Goal: Transaction & Acquisition: Download file/media

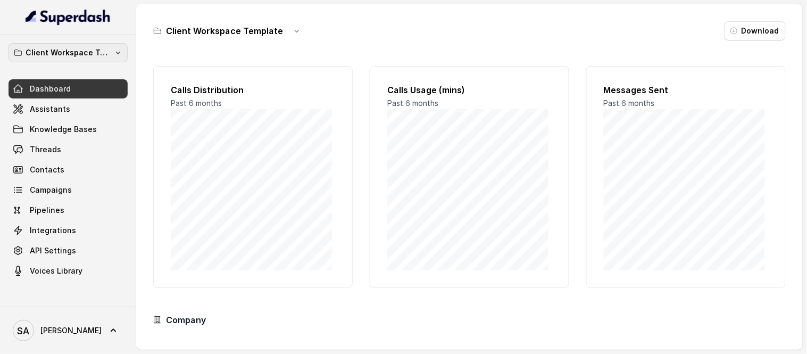
click at [103, 45] on button "Client Workspace Template" at bounding box center [68, 52] width 119 height 19
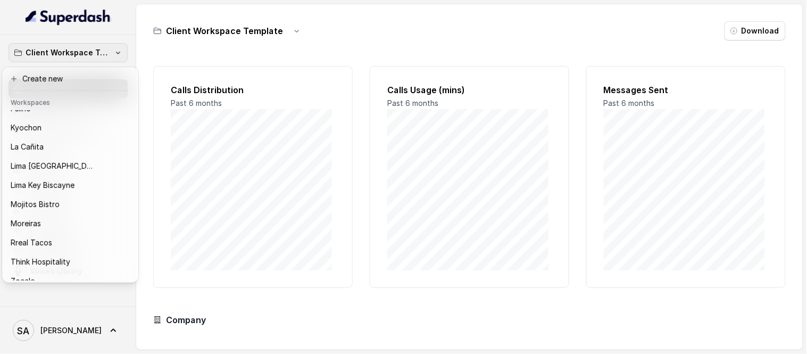
scroll to position [106, 0]
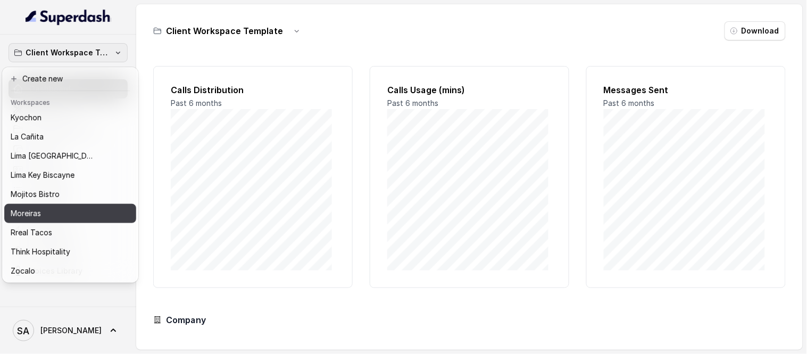
click at [48, 210] on div "Moreiras" at bounding box center [62, 213] width 102 height 13
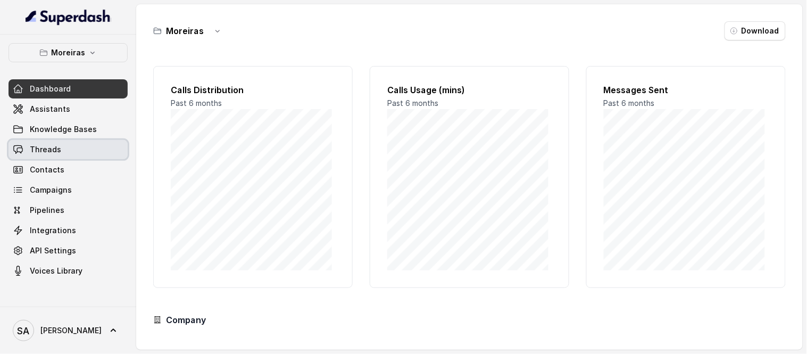
click at [53, 144] on span "Threads" at bounding box center [45, 149] width 31 height 11
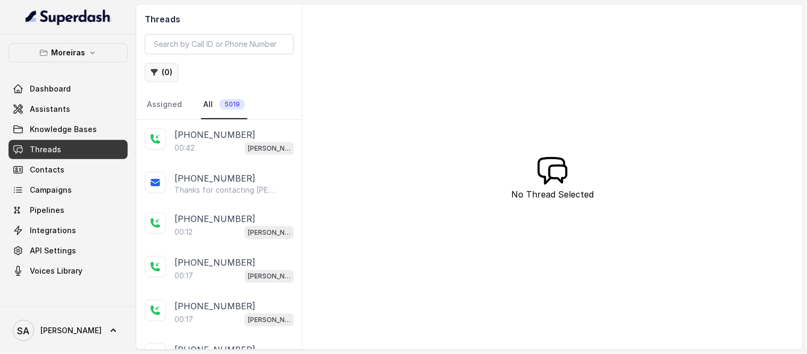
click at [162, 72] on button "( 0 )" at bounding box center [162, 72] width 34 height 19
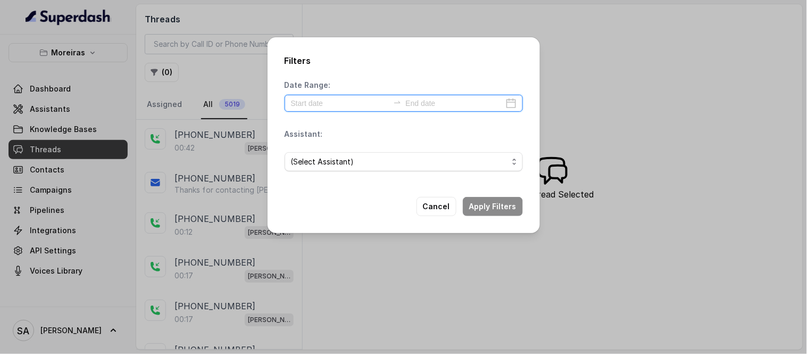
click at [349, 102] on input at bounding box center [340, 103] width 98 height 12
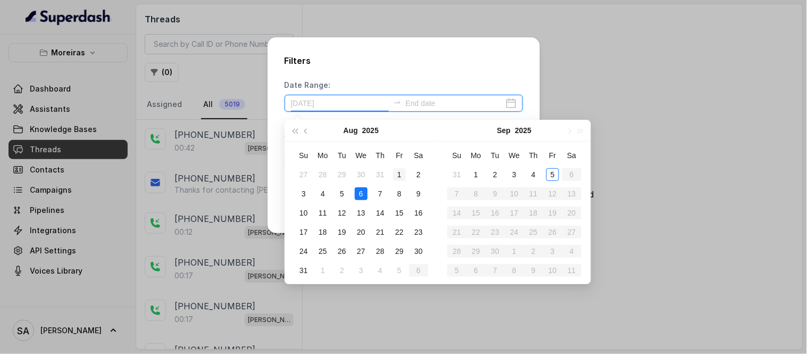
type input "[DATE]"
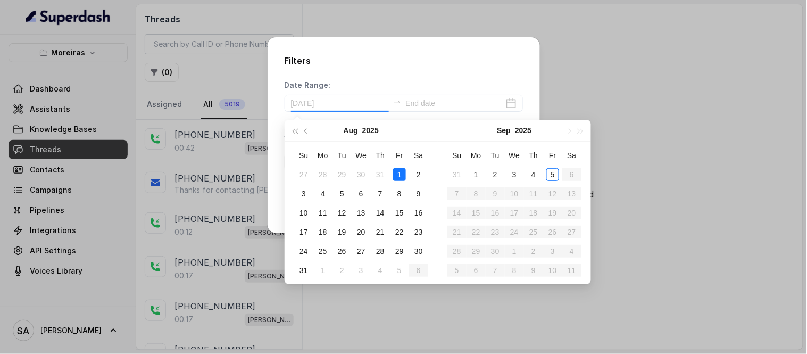
click at [396, 169] on div "1" at bounding box center [399, 174] width 13 height 13
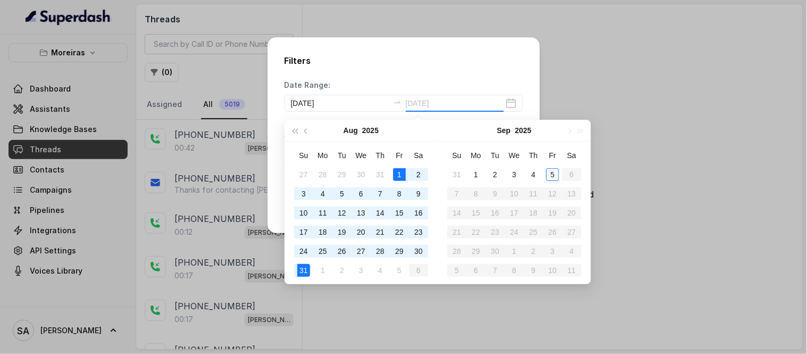
click at [304, 272] on div "31" at bounding box center [303, 270] width 13 height 13
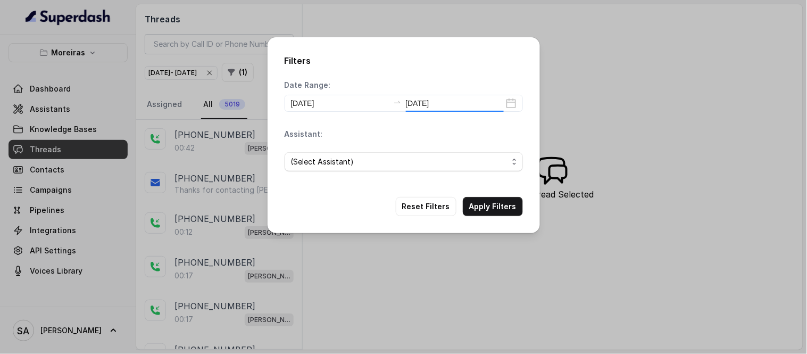
type input "[DATE]"
click at [310, 160] on span "(Select Assistant)" at bounding box center [399, 161] width 217 height 13
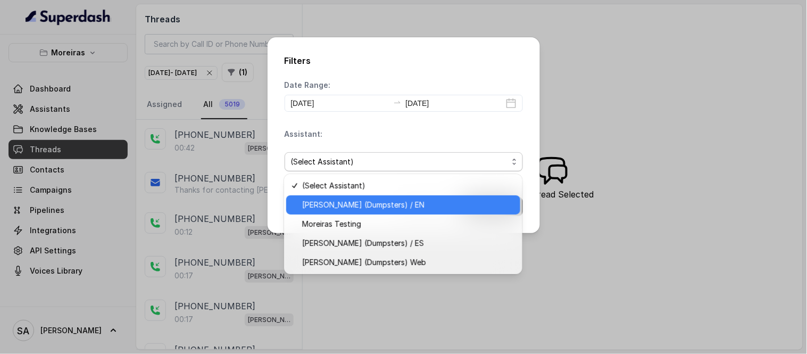
click at [348, 208] on span "[PERSON_NAME] (Dumpsters) / EN" at bounding box center [408, 204] width 212 height 13
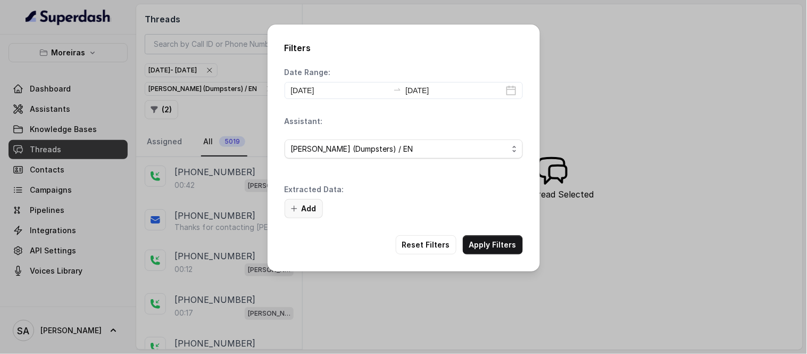
click at [316, 206] on button "Add" at bounding box center [304, 208] width 38 height 19
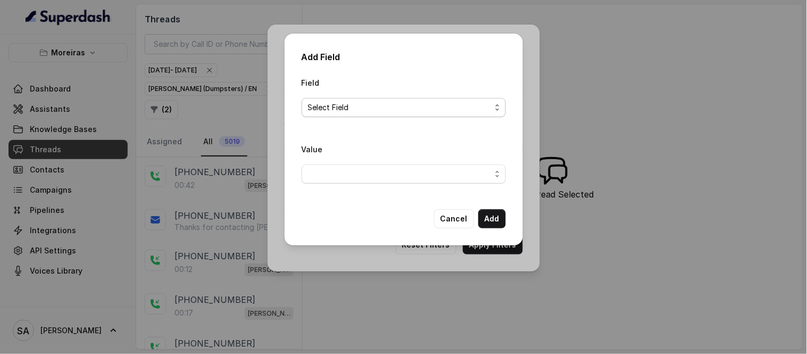
click at [380, 110] on span "Select Field" at bounding box center [399, 107] width 183 height 13
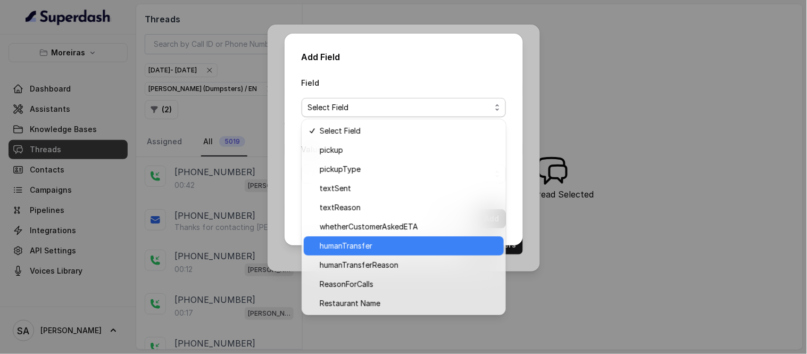
click at [331, 249] on span "humanTransfer" at bounding box center [409, 245] width 178 height 13
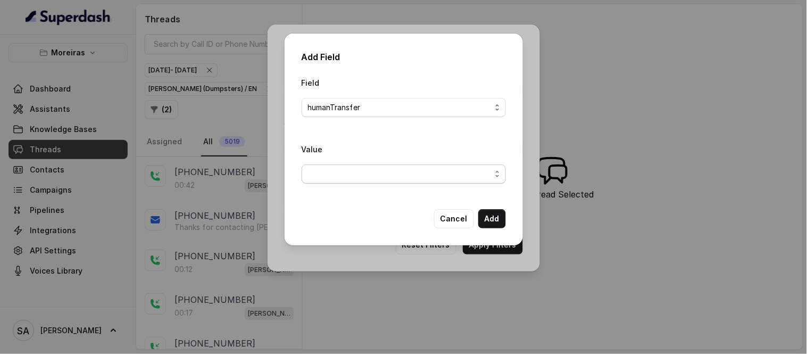
click at [374, 174] on span "button" at bounding box center [404, 173] width 204 height 19
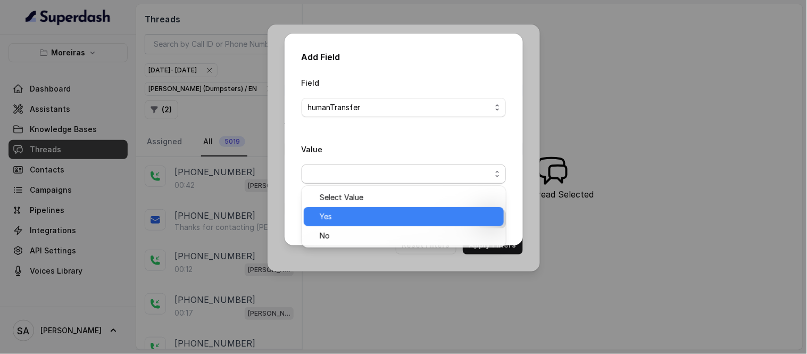
click at [351, 212] on span "Yes" at bounding box center [409, 216] width 178 height 13
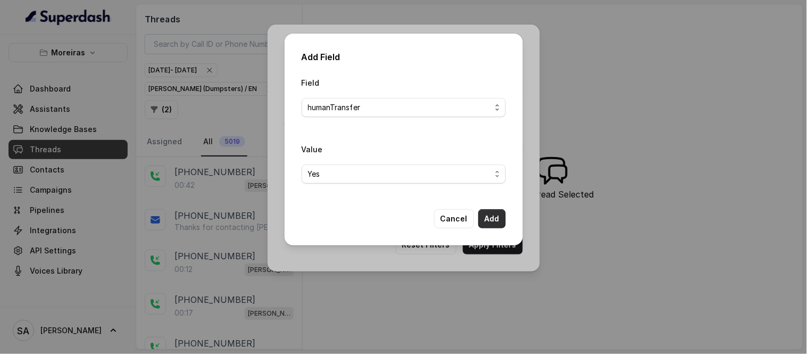
click at [493, 220] on button "Add" at bounding box center [492, 218] width 28 height 19
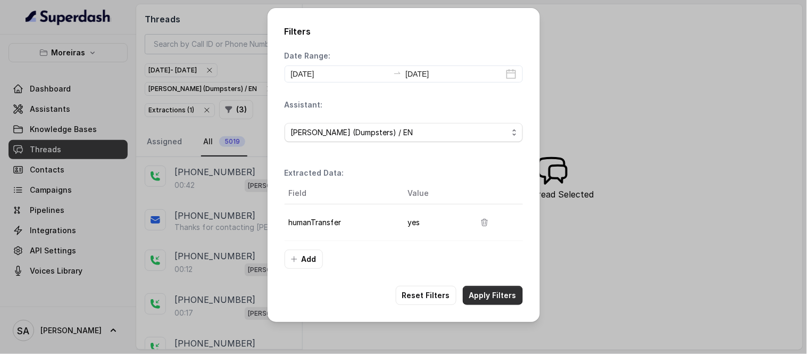
click at [501, 292] on button "Apply Filters" at bounding box center [493, 295] width 60 height 19
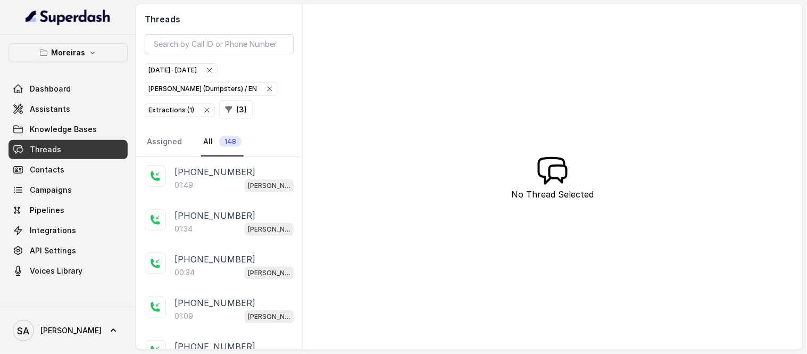
scroll to position [23, 0]
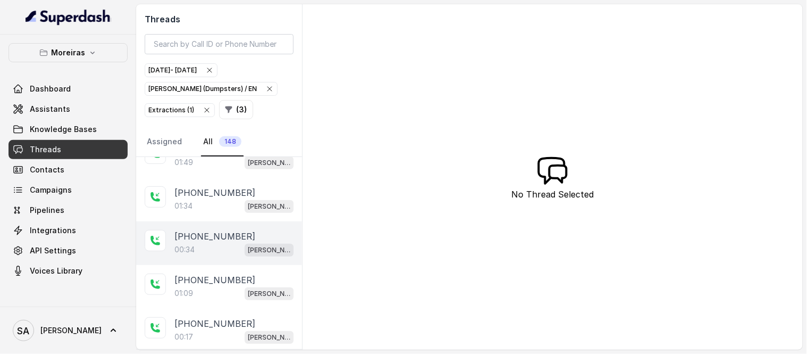
click at [216, 238] on p "[PHONE_NUMBER]" at bounding box center [214, 236] width 81 height 13
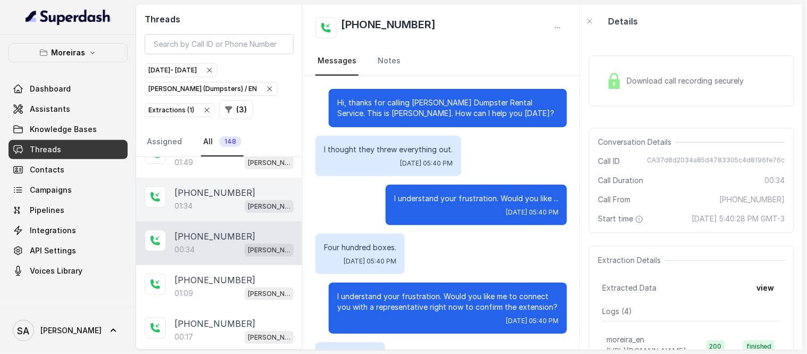
click at [196, 195] on p "[PHONE_NUMBER]" at bounding box center [214, 192] width 81 height 13
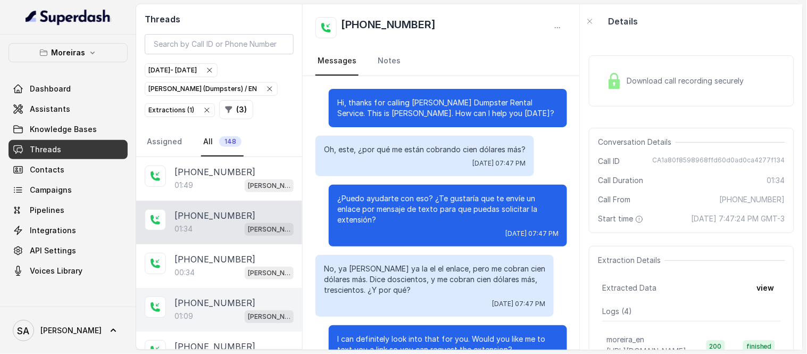
click at [205, 311] on div "01:09 [PERSON_NAME] (Dumpsters) / EN" at bounding box center [233, 316] width 119 height 14
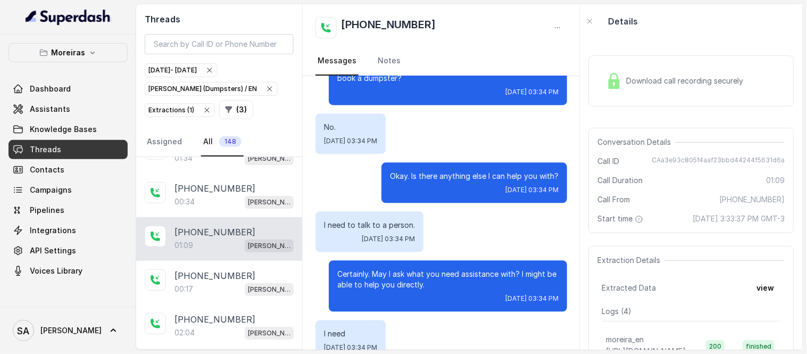
scroll to position [597, 0]
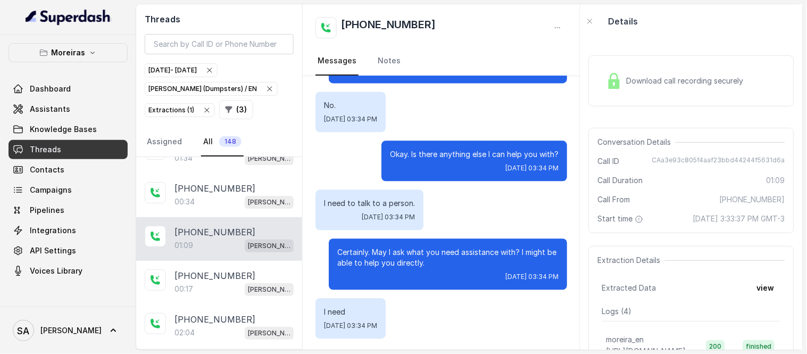
click at [675, 66] on div "Download call recording securely" at bounding box center [691, 80] width 205 height 51
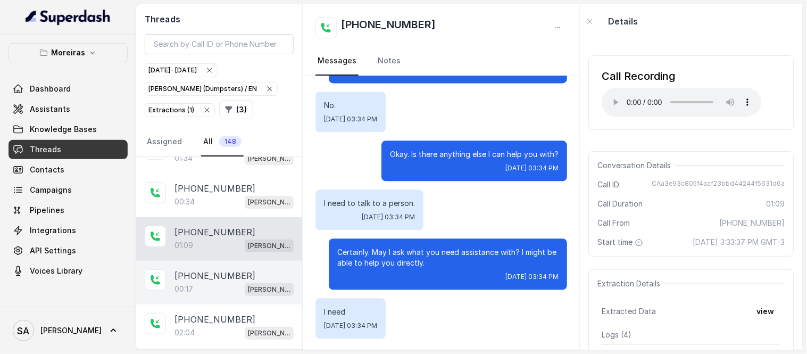
click at [208, 288] on div "00:17 [PERSON_NAME] (Dumpsters) / EN" at bounding box center [233, 289] width 119 height 14
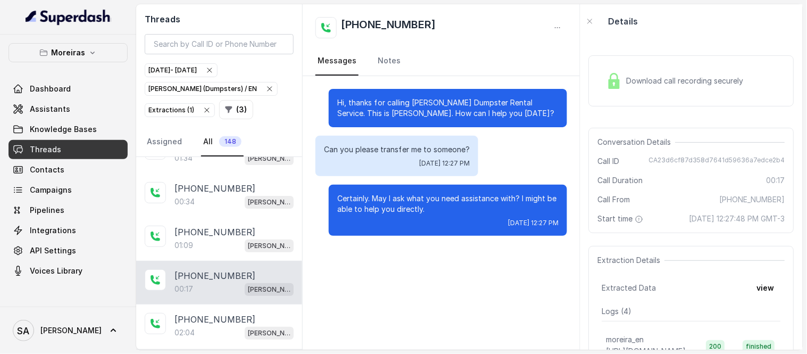
click at [636, 85] on span "Download call recording securely" at bounding box center [687, 81] width 121 height 11
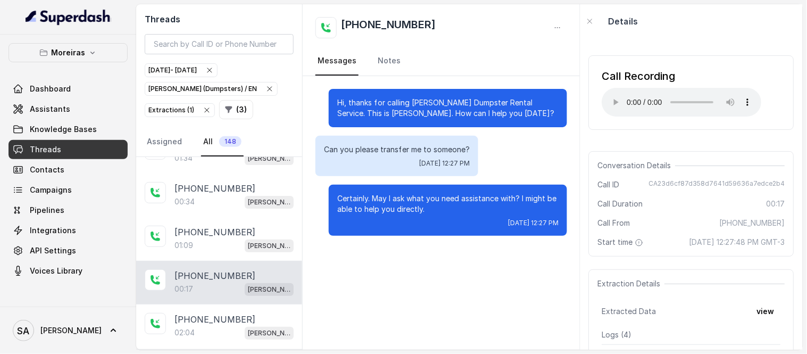
click at [674, 119] on div "Call Recording Your browser does not support the audio element." at bounding box center [691, 92] width 205 height 74
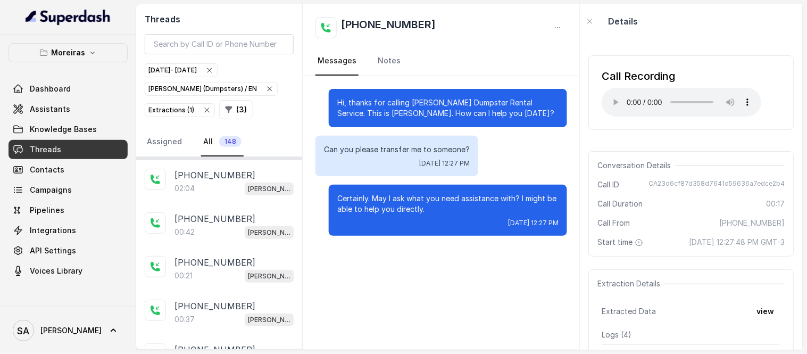
scroll to position [246, 0]
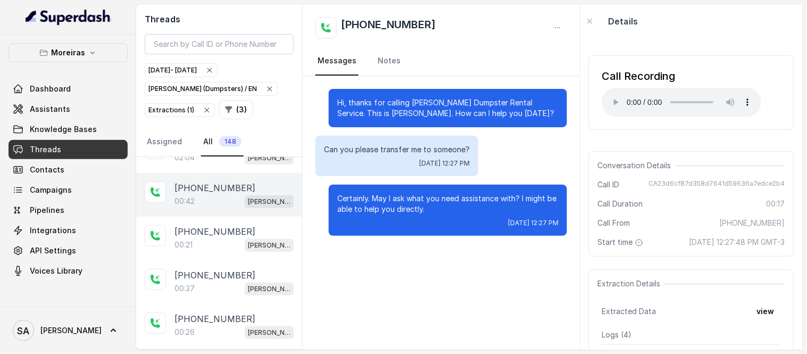
click at [226, 199] on div "00:42 [PERSON_NAME] (Dumpsters) / EN" at bounding box center [233, 201] width 119 height 14
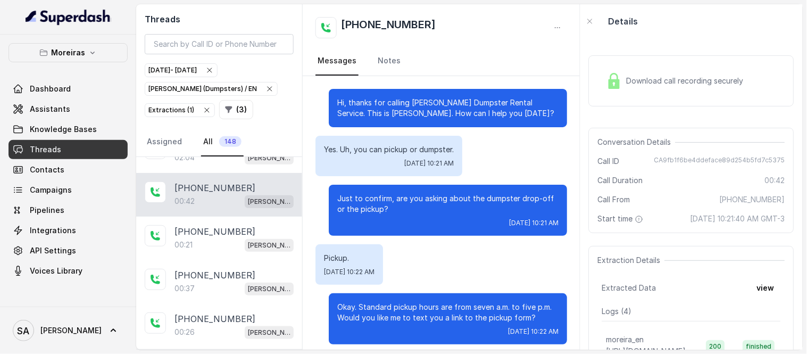
scroll to position [115, 0]
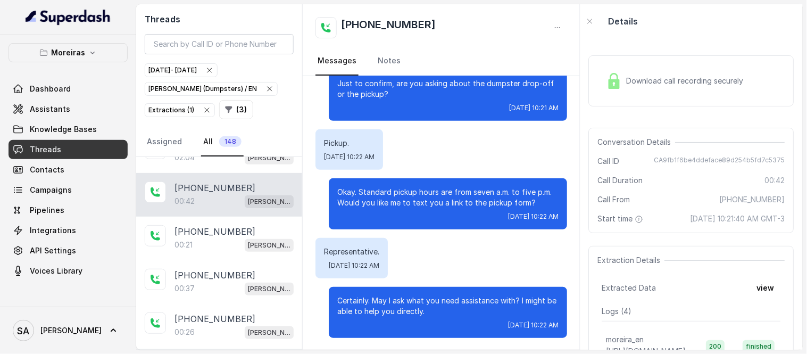
click at [619, 88] on img at bounding box center [614, 81] width 16 height 16
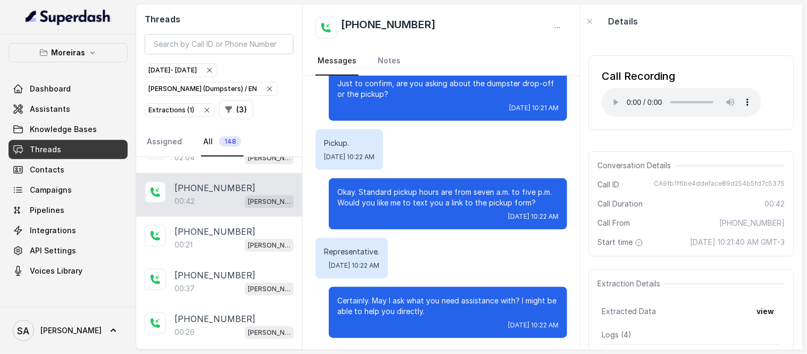
click at [645, 135] on div "Call Recording Your browser does not support the audio element." at bounding box center [691, 92] width 205 height 91
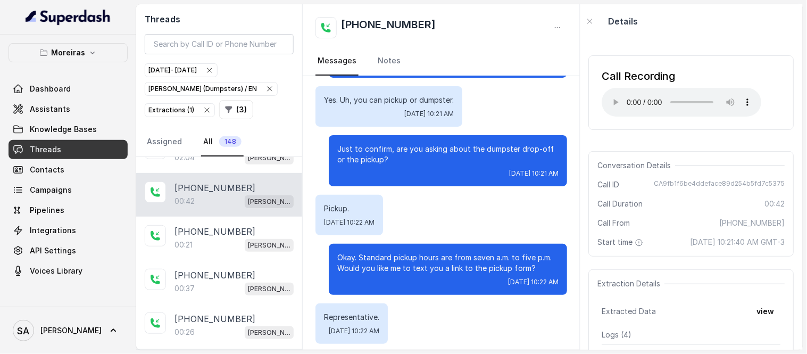
scroll to position [40, 0]
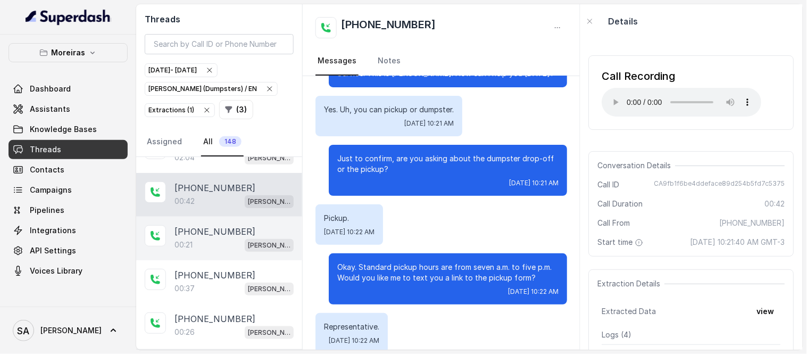
click at [209, 239] on div "00:21 [PERSON_NAME] (Dumpsters) / EN" at bounding box center [233, 245] width 119 height 14
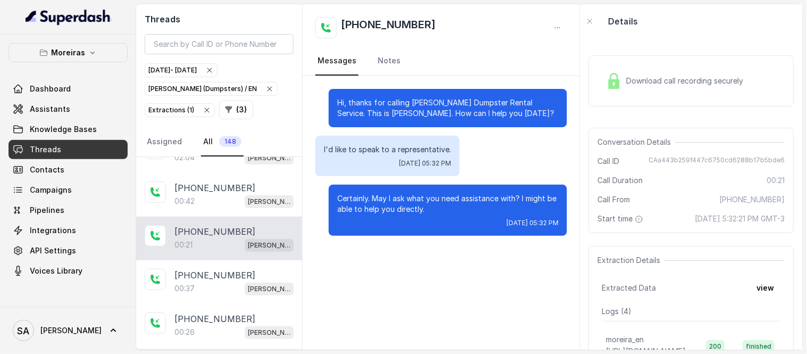
click at [638, 98] on div "Download call recording securely" at bounding box center [691, 80] width 205 height 51
